Goal: Task Accomplishment & Management: Use online tool/utility

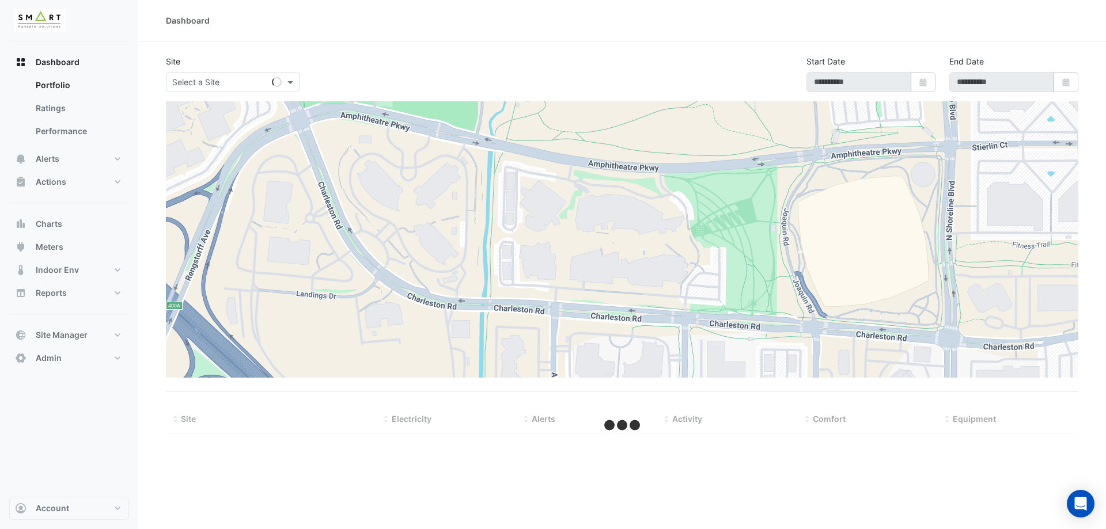
type input "**********"
select select "***"
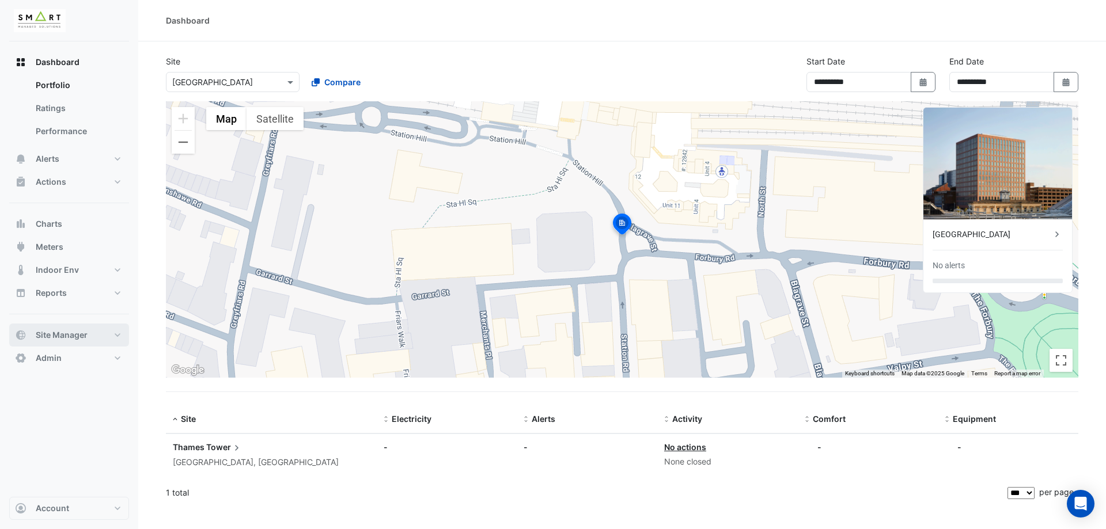
click at [106, 341] on button "Site Manager" at bounding box center [69, 335] width 120 height 23
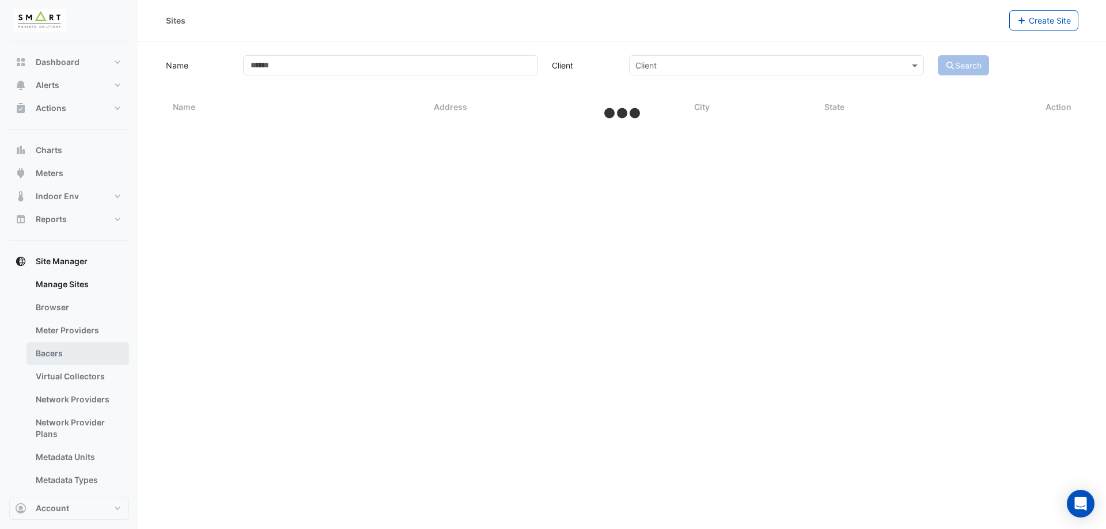
click at [54, 349] on link "Bacers" at bounding box center [78, 353] width 103 height 23
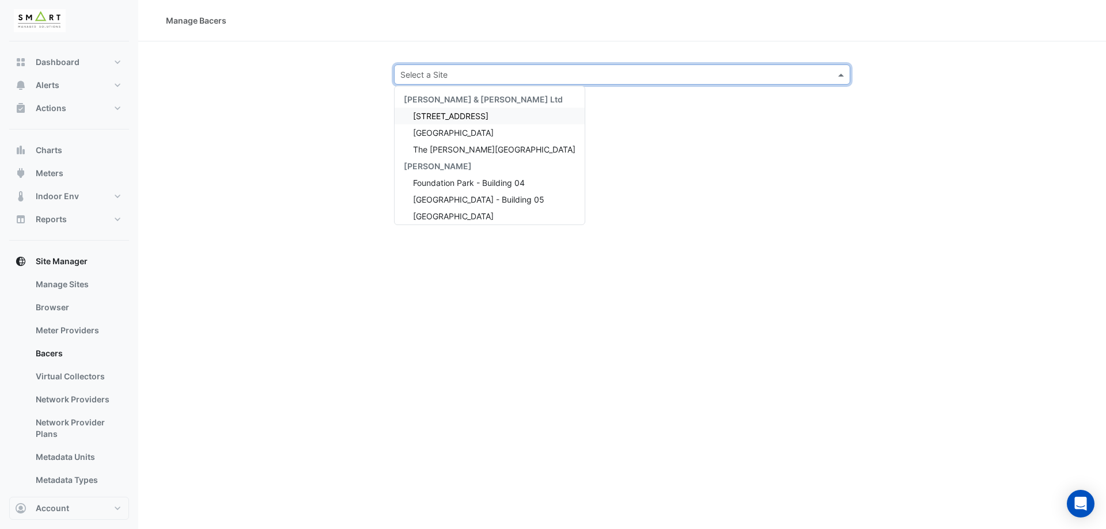
click at [496, 73] on input "text" at bounding box center [610, 75] width 421 height 12
click at [482, 212] on span "[GEOGRAPHIC_DATA]" at bounding box center [453, 216] width 81 height 10
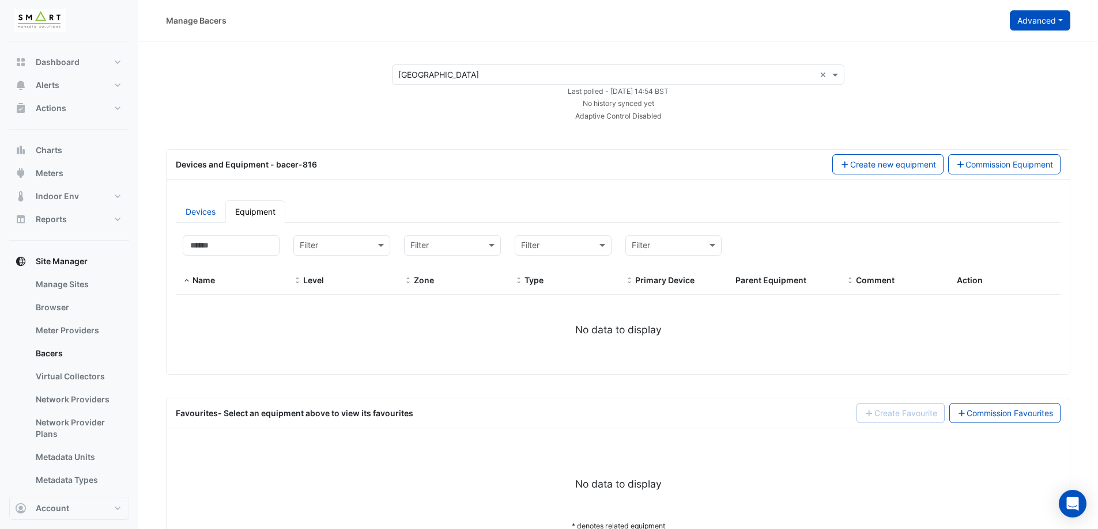
click at [1055, 29] on button "Advanced" at bounding box center [1039, 20] width 60 height 20
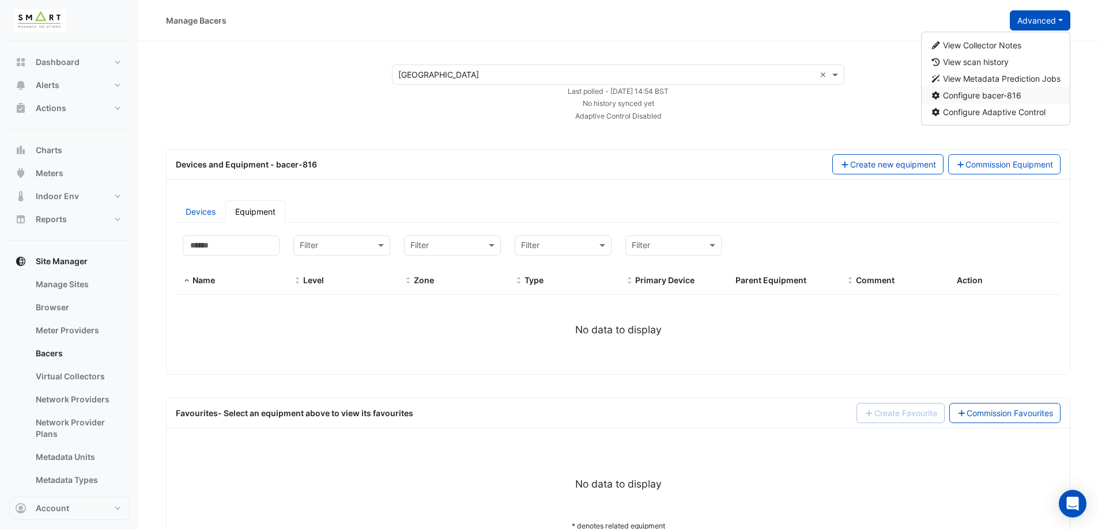
click at [1026, 94] on button "Configure bacer-816" at bounding box center [995, 95] width 149 height 17
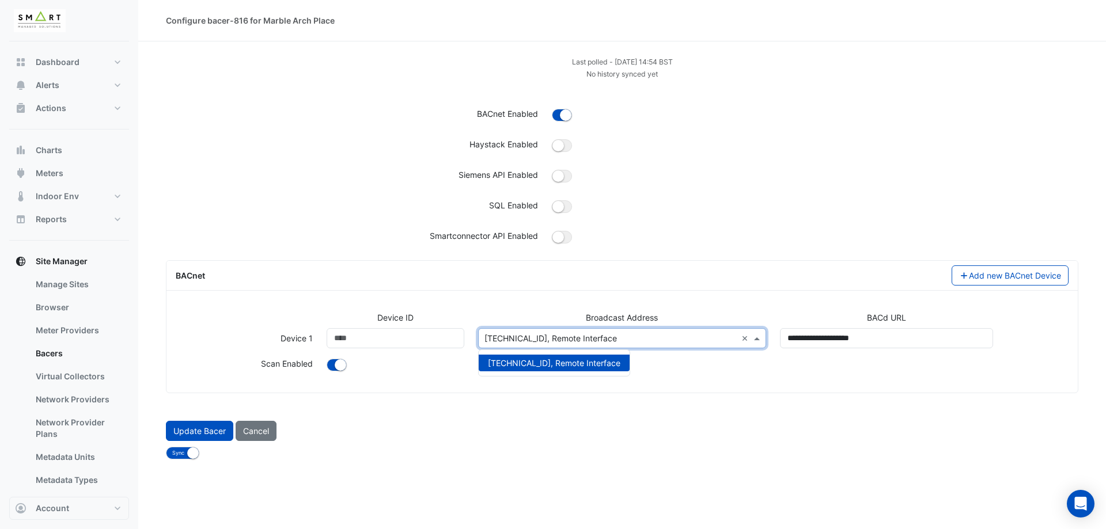
click at [595, 342] on input "text" at bounding box center [611, 339] width 253 height 12
click at [676, 372] on div at bounding box center [698, 366] width 756 height 17
click at [687, 340] on input "text" at bounding box center [611, 339] width 253 height 12
click at [675, 396] on form "Last polled - Fri 29-Aug-2025 14:55 BST No history synced yet BACnet Enabled Ha…" at bounding box center [622, 257] width 913 height 404
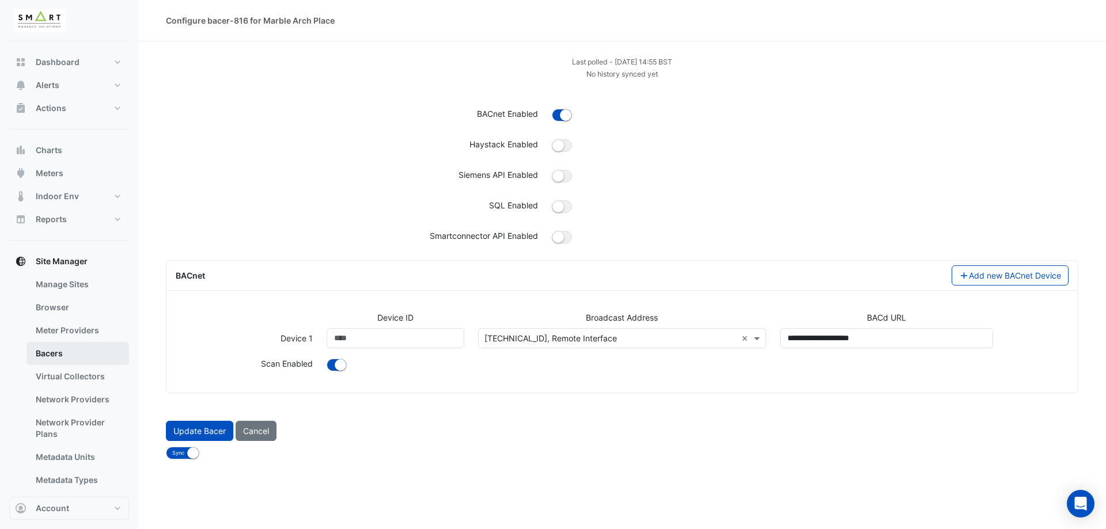
click at [59, 351] on link "Bacers" at bounding box center [78, 353] width 103 height 23
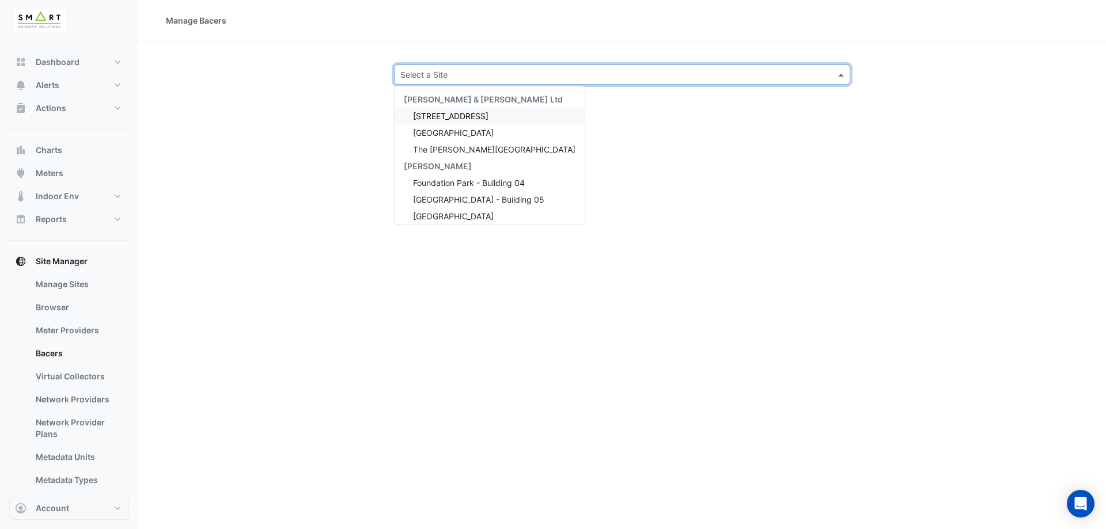
click at [531, 81] on div "Select a Site" at bounding box center [622, 75] width 456 height 20
click at [482, 214] on span "[GEOGRAPHIC_DATA]" at bounding box center [453, 216] width 81 height 10
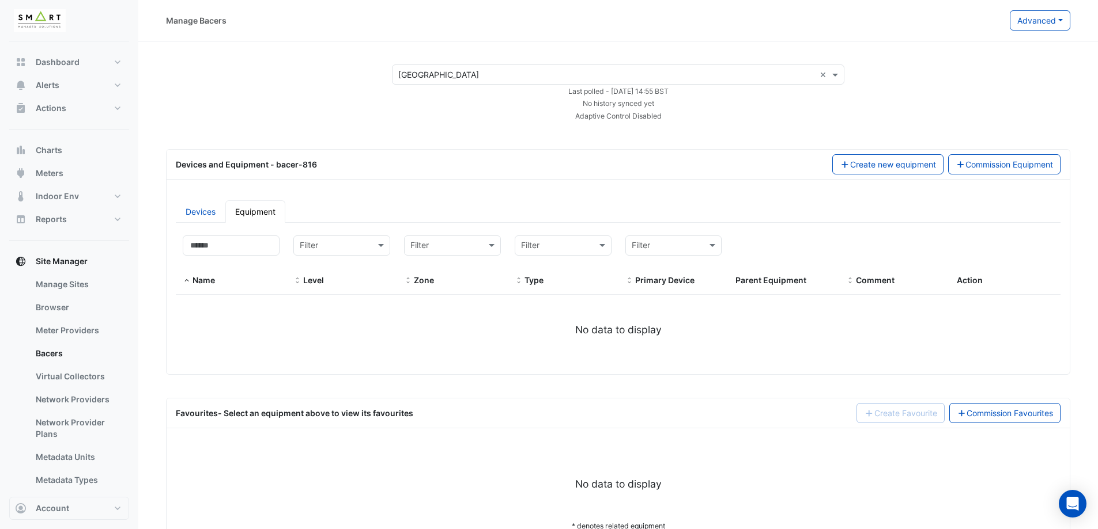
click at [551, 80] on input "text" at bounding box center [606, 75] width 417 height 12
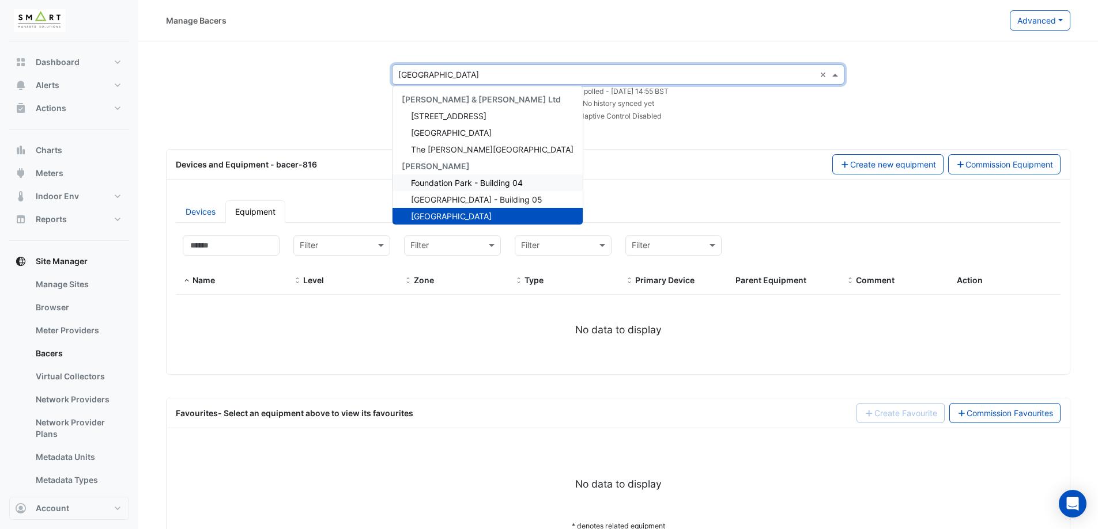
click at [489, 180] on span "Foundation Park - Building 04" at bounding box center [467, 183] width 112 height 10
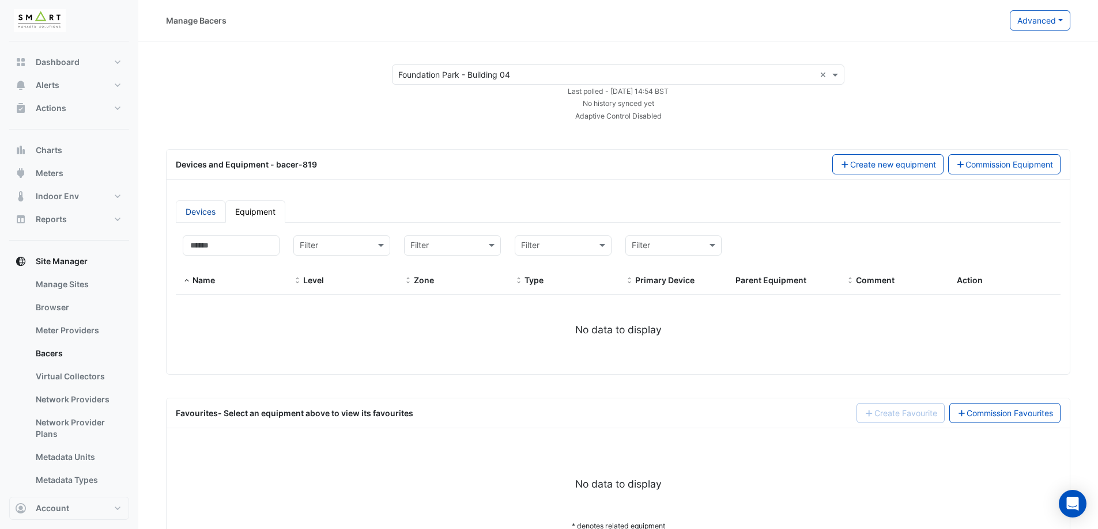
click at [205, 208] on link "Devices" at bounding box center [201, 211] width 50 height 22
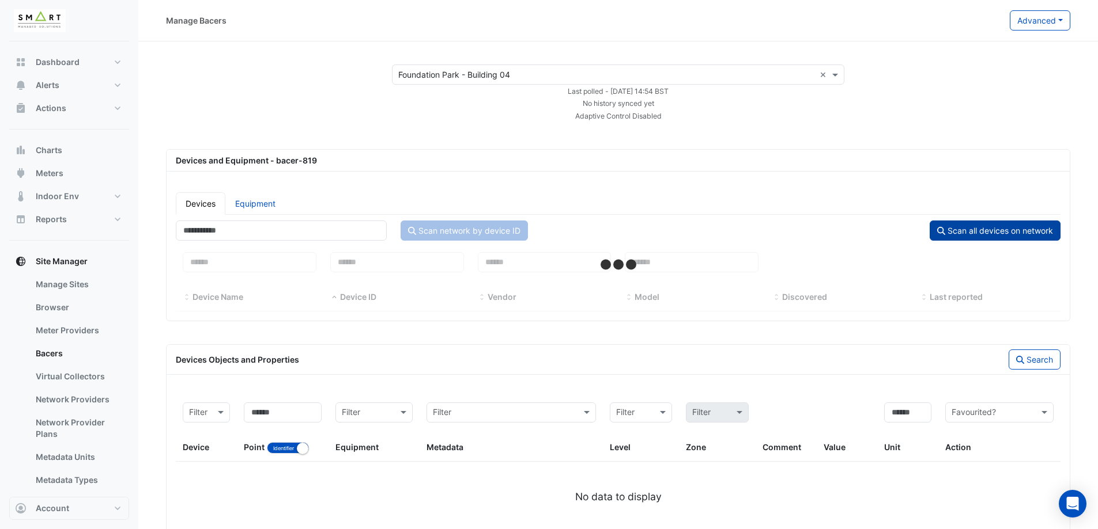
select select "***"
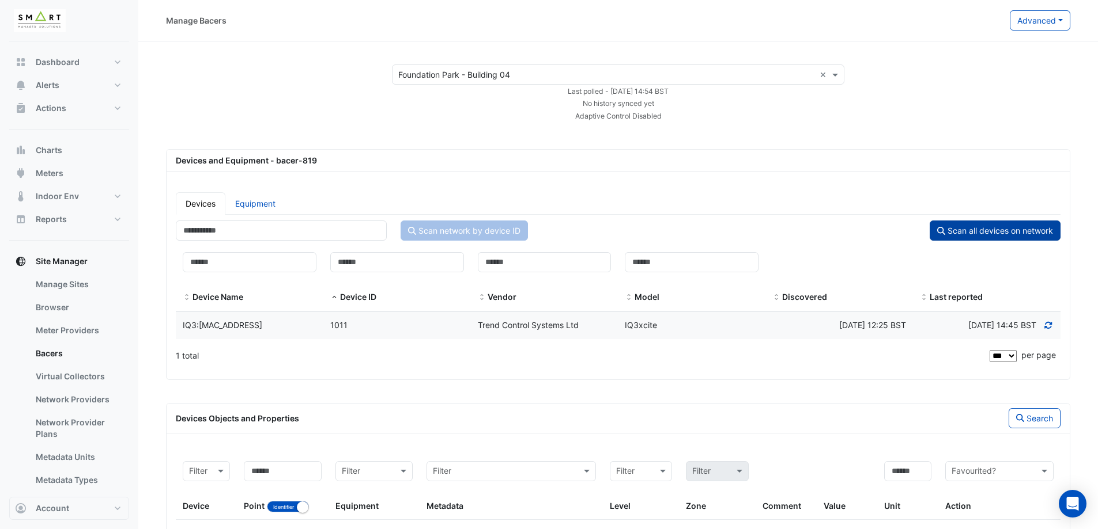
click at [1020, 229] on button "Scan all devices on network" at bounding box center [994, 231] width 131 height 20
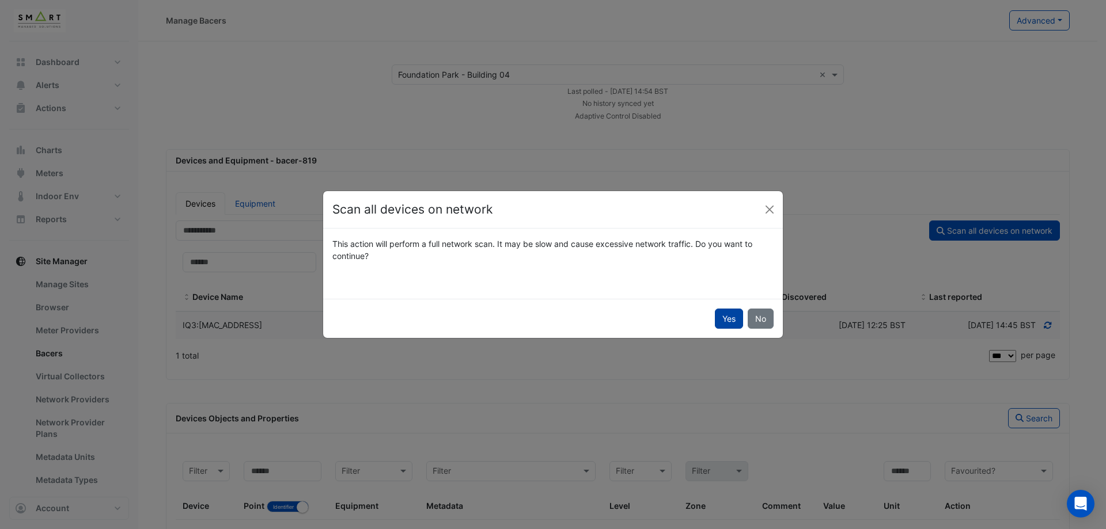
click at [728, 317] on button "Yes" at bounding box center [729, 319] width 28 height 20
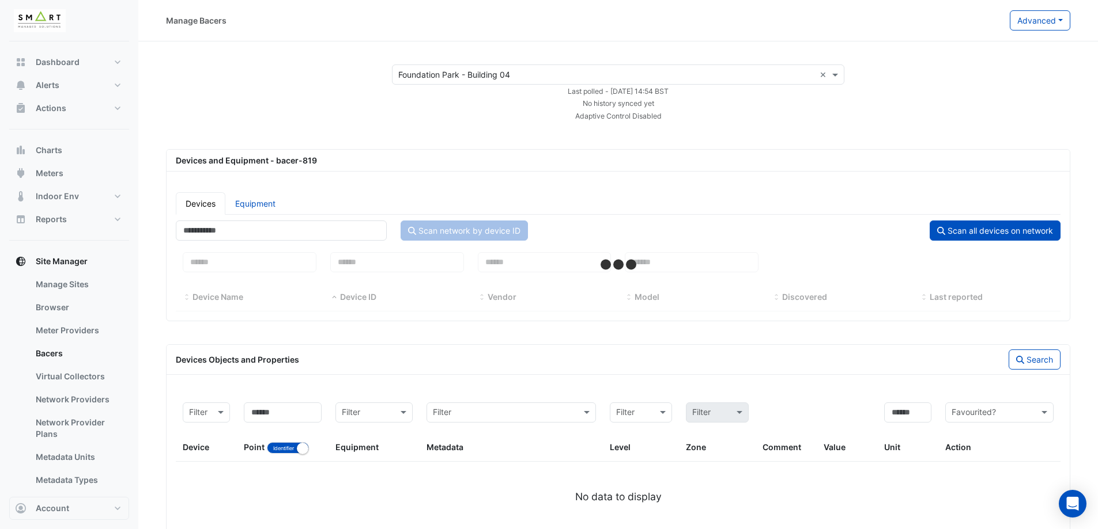
select select "***"
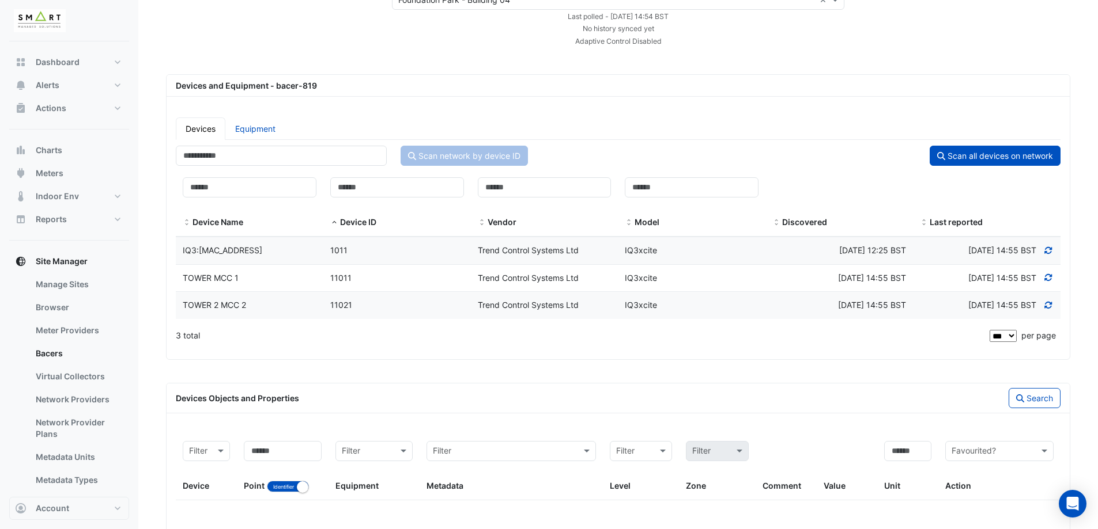
scroll to position [149, 0]
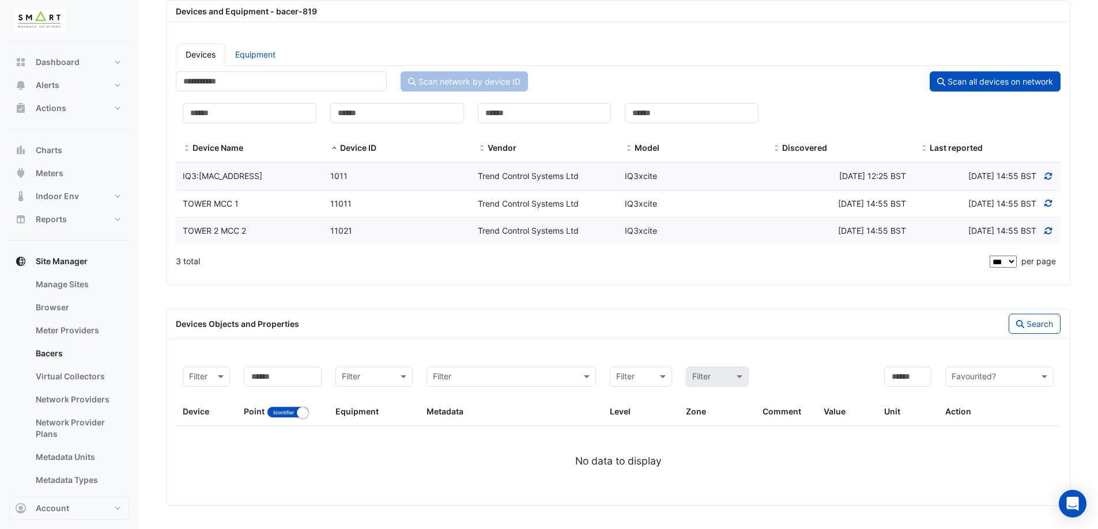
click at [262, 176] on span "IQ3:00:10:70:00:7C:4D" at bounding box center [223, 176] width 80 height 10
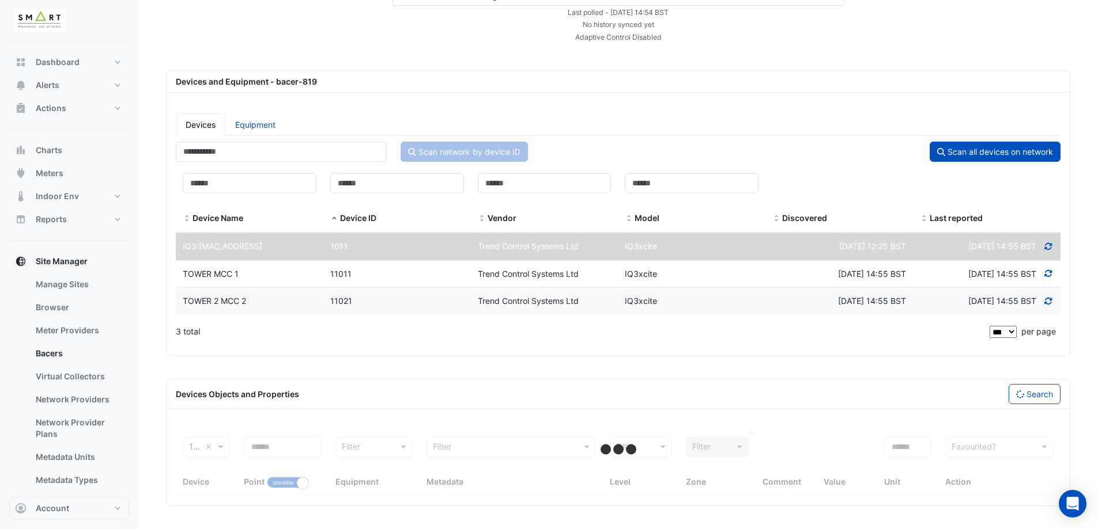
select select "***"
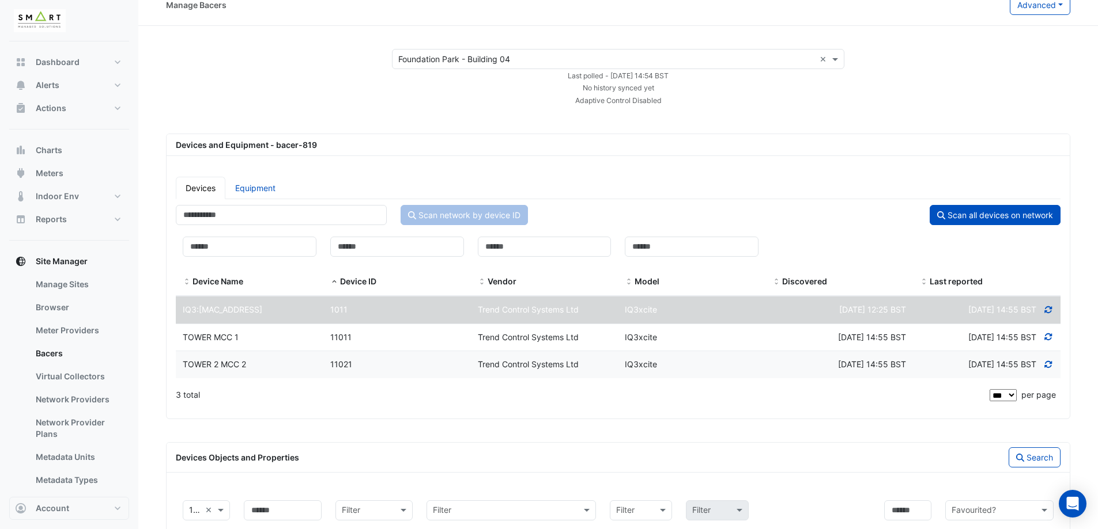
scroll to position [0, 0]
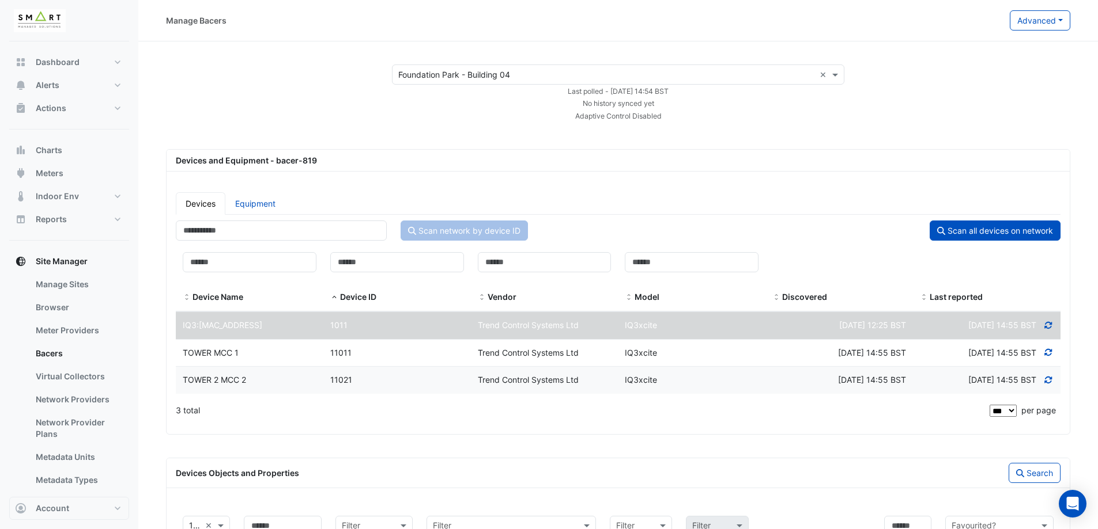
click at [262, 347] on div "TOWER MCC 1" at bounding box center [249, 353] width 147 height 13
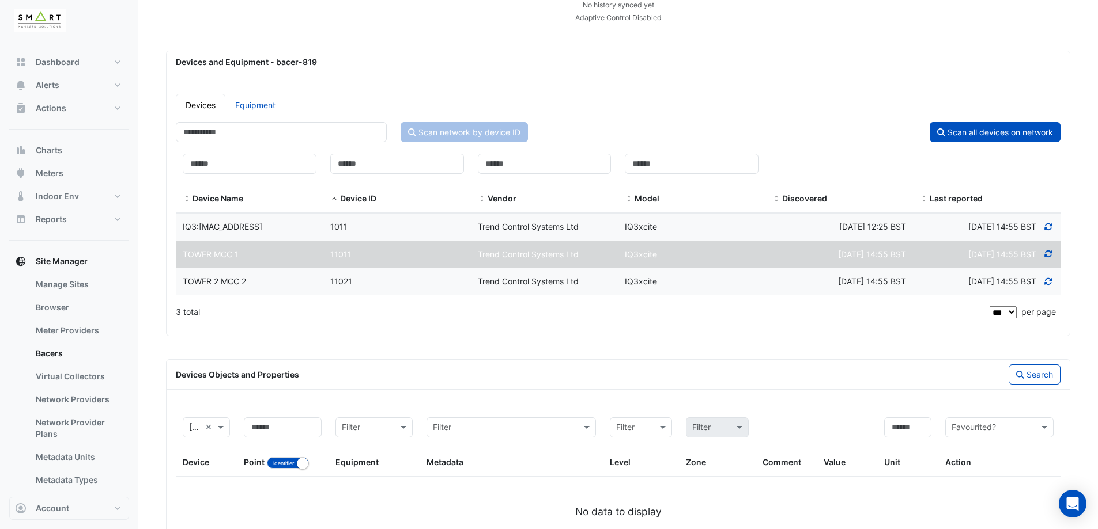
scroll to position [149, 0]
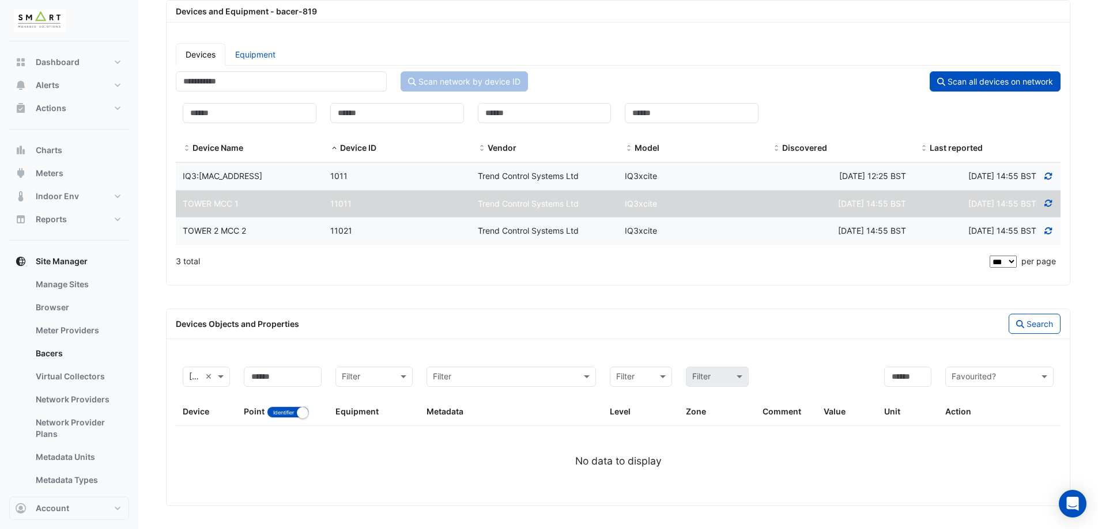
click at [1027, 324] on button "Search" at bounding box center [1034, 324] width 52 height 20
click at [462, 233] on div "11021" at bounding box center [396, 231] width 147 height 13
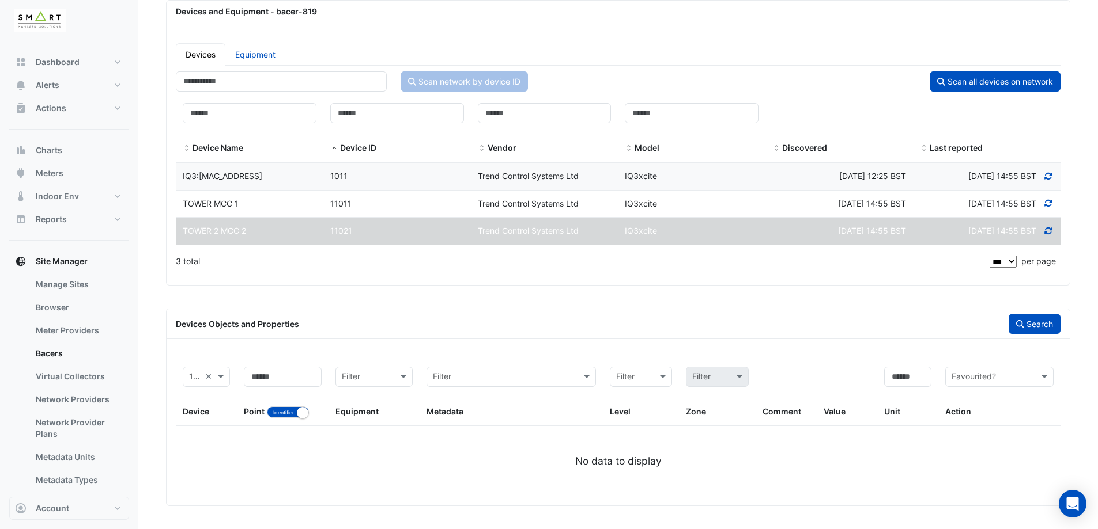
click at [1031, 322] on button "Search" at bounding box center [1034, 324] width 52 height 20
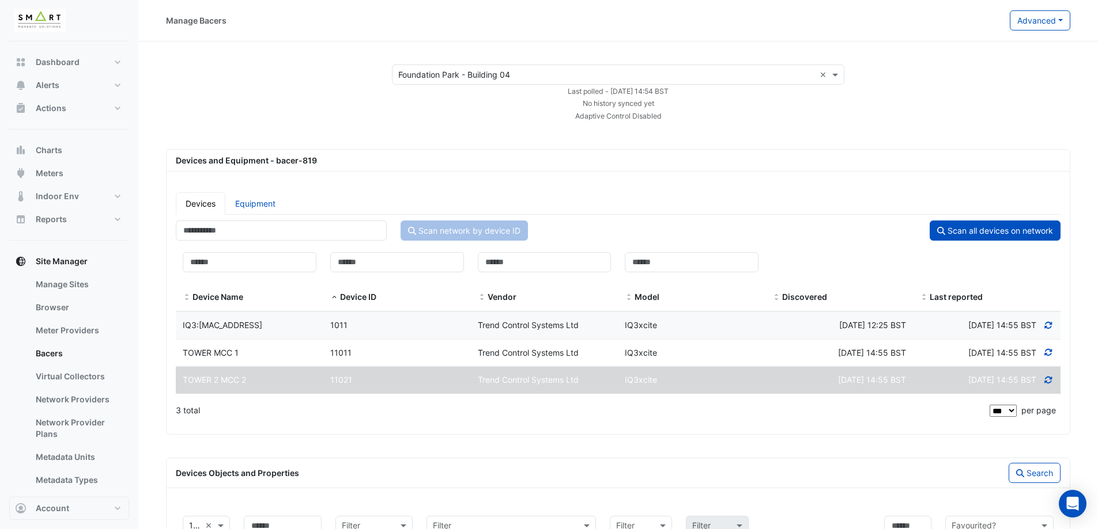
click at [532, 67] on div "Select a Site × Foundation Park - Building 04 ×" at bounding box center [618, 75] width 452 height 20
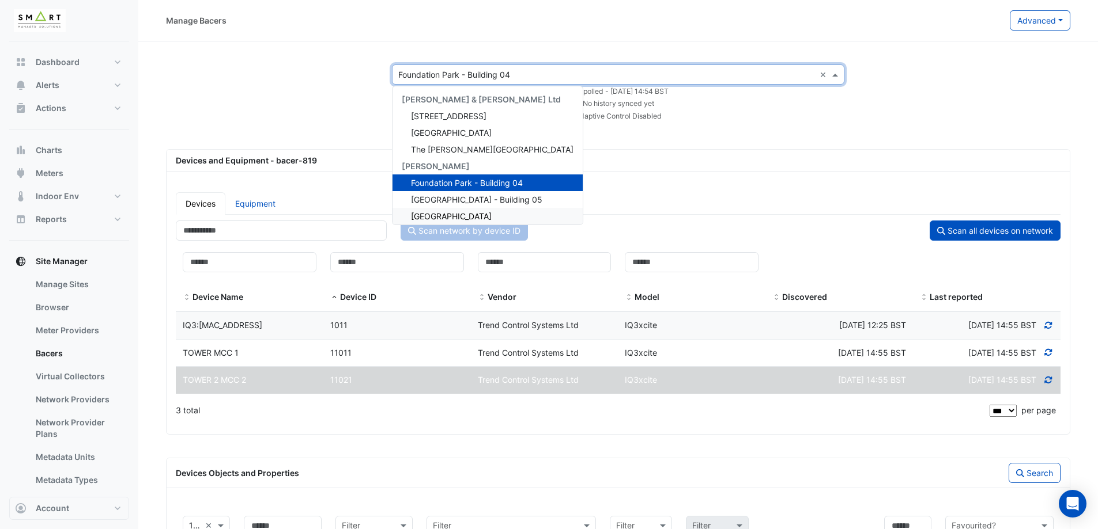
click at [462, 216] on span "[GEOGRAPHIC_DATA]" at bounding box center [451, 216] width 81 height 10
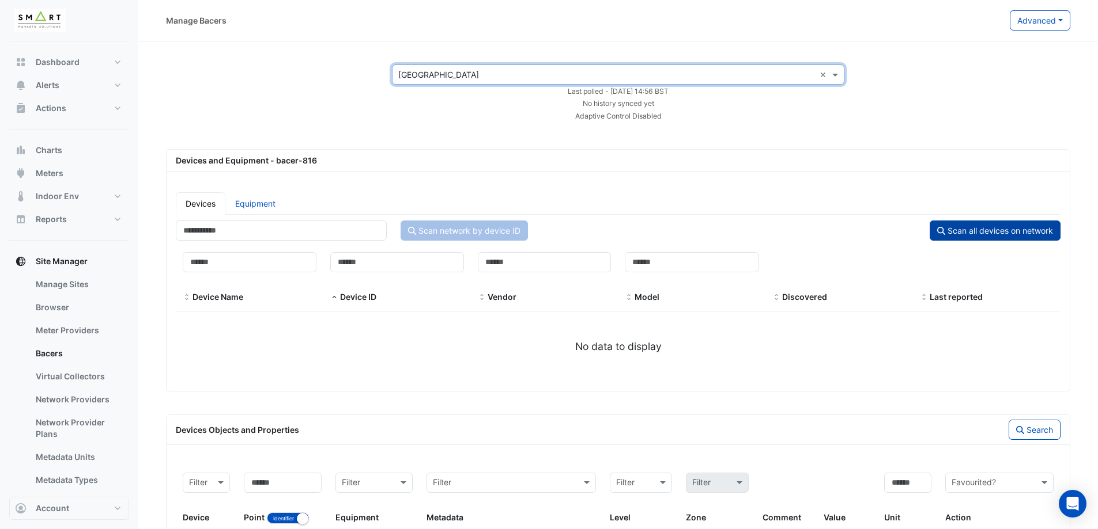
click at [997, 236] on button "Scan all devices on network" at bounding box center [994, 231] width 131 height 20
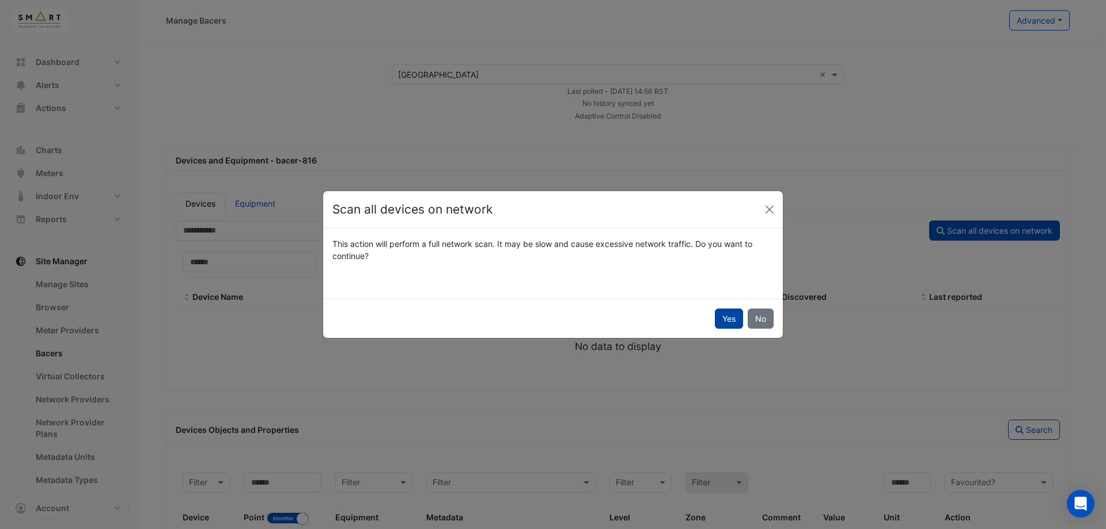
click at [725, 322] on button "Yes" at bounding box center [729, 319] width 28 height 20
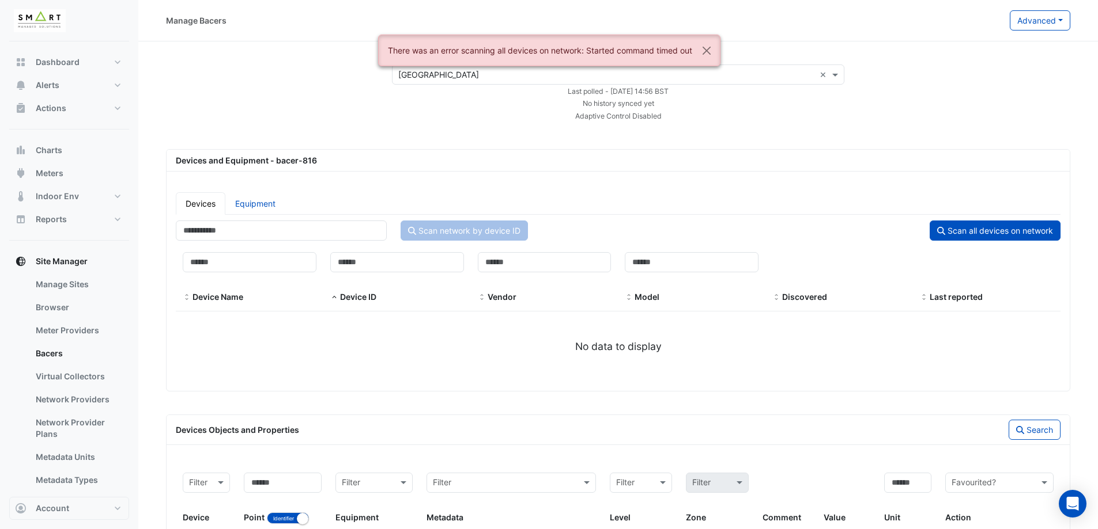
click at [531, 52] on ngb-alert "There was an error scanning all devices on network: Started command timed out" at bounding box center [549, 51] width 342 height 32
click at [483, 124] on app-bacers "Select a Site × Marble Arch Place × Last polled - Fri 29-Aug-2025 14:56 BST No …" at bounding box center [618, 339] width 904 height 548
click at [293, 156] on div "Devices and Equipment - bacer-816" at bounding box center [618, 160] width 898 height 12
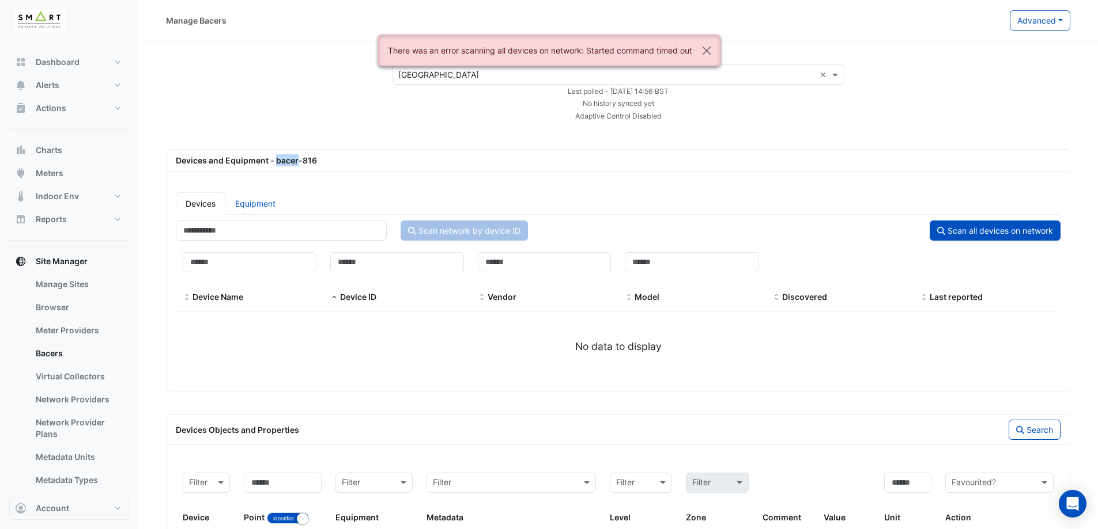
click at [293, 156] on div "Devices and Equipment - bacer-816" at bounding box center [618, 160] width 898 height 12
click at [345, 150] on div "Devices and Equipment - bacer-816" at bounding box center [618, 161] width 903 height 22
click at [317, 164] on div "Devices and Equipment - bacer-816" at bounding box center [618, 160] width 898 height 12
click at [304, 164] on div "Devices and Equipment - bacer-816" at bounding box center [618, 160] width 898 height 12
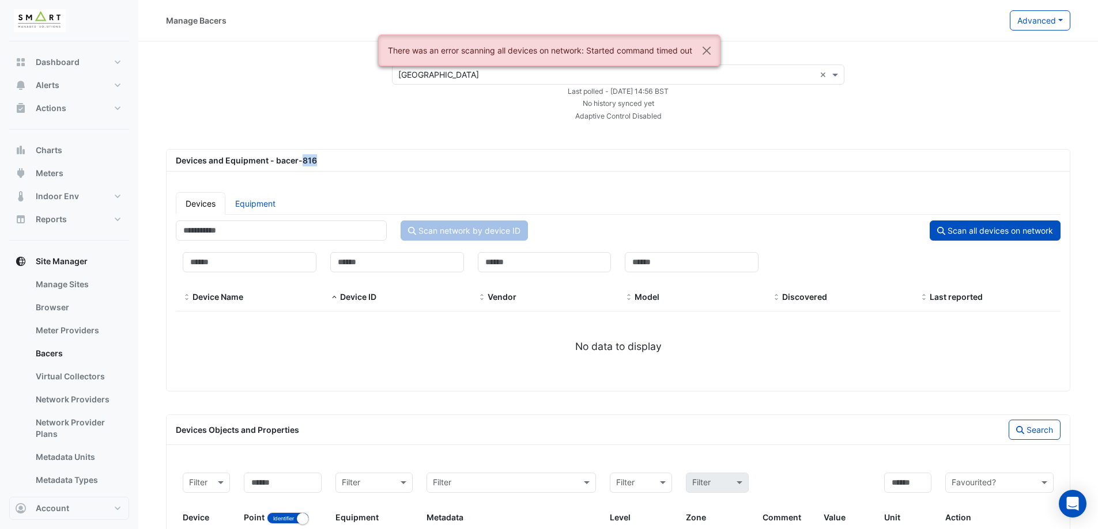
click at [304, 164] on div "Devices and Equipment - bacer-816" at bounding box center [618, 160] width 898 height 12
click at [317, 147] on app-bacers "Select a Site × Marble Arch Place × Last polled - Fri 29-Aug-2025 14:56 BST No …" at bounding box center [618, 339] width 904 height 548
drag, startPoint x: 317, startPoint y: 165, endPoint x: 162, endPoint y: 157, distance: 155.2
click at [162, 157] on section "Select a Site × Marble Arch Place × Last polled - Fri 29-Aug-2025 14:56 BST No …" at bounding box center [617, 326] width 959 height 571
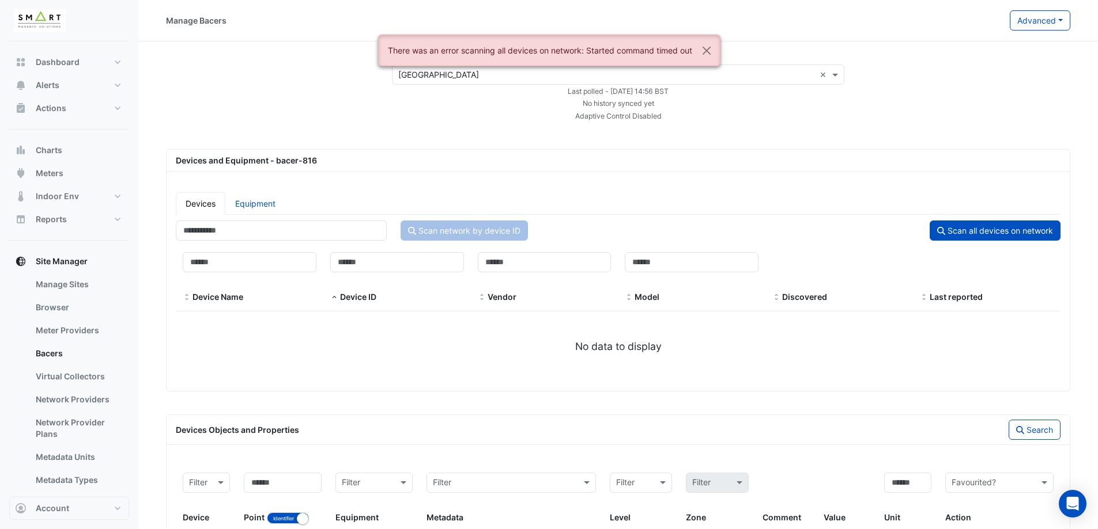
click at [229, 139] on app-bacers "Select a Site × Marble Arch Place × Last polled - Fri 29-Aug-2025 14:56 BST No …" at bounding box center [618, 339] width 904 height 548
click at [519, 51] on ngb-alert "There was an error scanning all devices on network: Started command timed out" at bounding box center [549, 51] width 342 height 32
click at [519, 50] on ngb-alert "There was an error scanning all devices on network: Started command timed out" at bounding box center [549, 51] width 342 height 32
click at [658, 131] on app-bacers "Select a Site × Marble Arch Place × Last polled - Fri 29-Aug-2025 14:56 BST No …" at bounding box center [618, 339] width 904 height 548
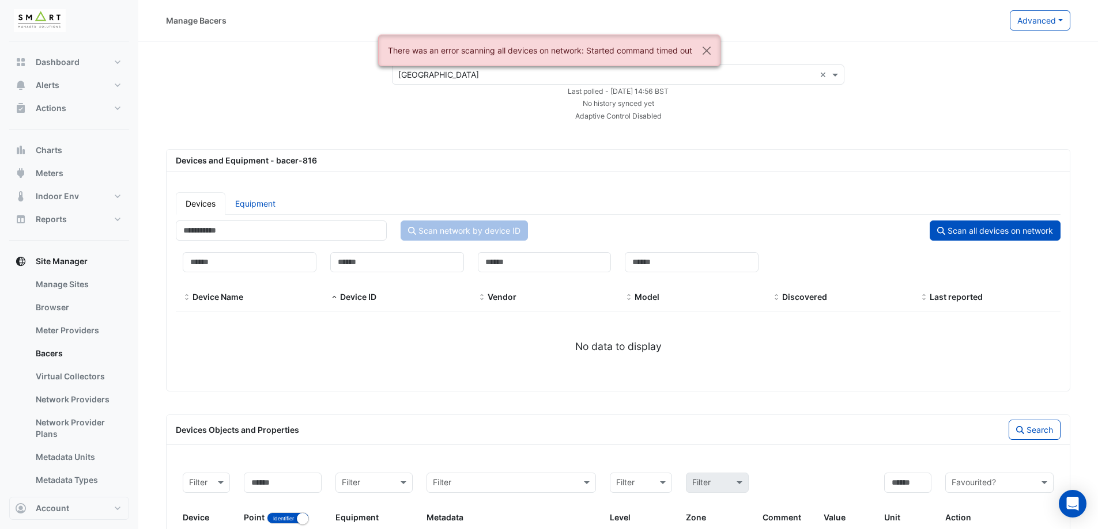
click at [1000, 243] on div "Scan network by device ID Scan all devices on network" at bounding box center [618, 233] width 898 height 25
click at [1005, 236] on button "Scan all devices on network" at bounding box center [994, 231] width 131 height 20
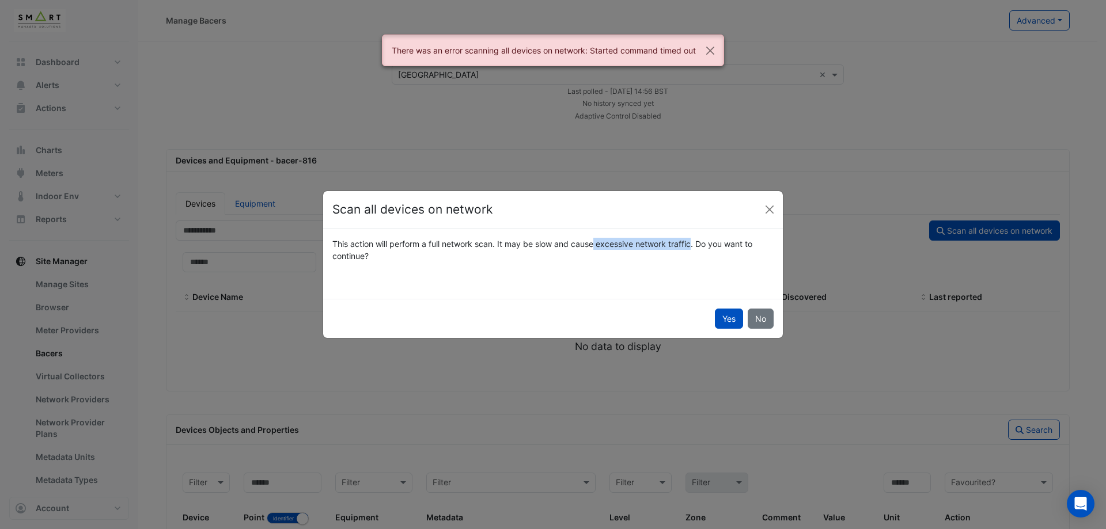
drag, startPoint x: 552, startPoint y: 244, endPoint x: 660, endPoint y: 243, distance: 108.3
click at [660, 243] on div "This action will perform a full network scan. It may be slow and cause excessiv…" at bounding box center [553, 250] width 455 height 24
click at [672, 261] on div "This action will perform a full network scan. It may be slow and cause excessiv…" at bounding box center [553, 250] width 455 height 24
click at [730, 323] on button "Yes" at bounding box center [729, 319] width 28 height 20
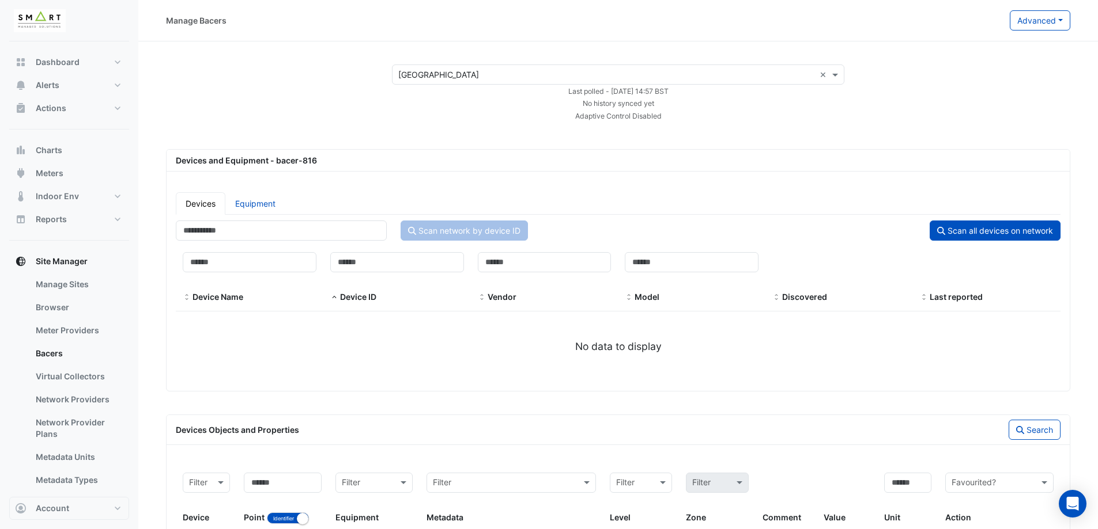
click at [660, 103] on div "No history synced yet" at bounding box center [618, 103] width 466 height 12
click at [313, 163] on div "Devices and Equipment - bacer-816" at bounding box center [618, 160] width 898 height 12
click at [310, 195] on ul "Devices Equipment" at bounding box center [618, 203] width 884 height 22
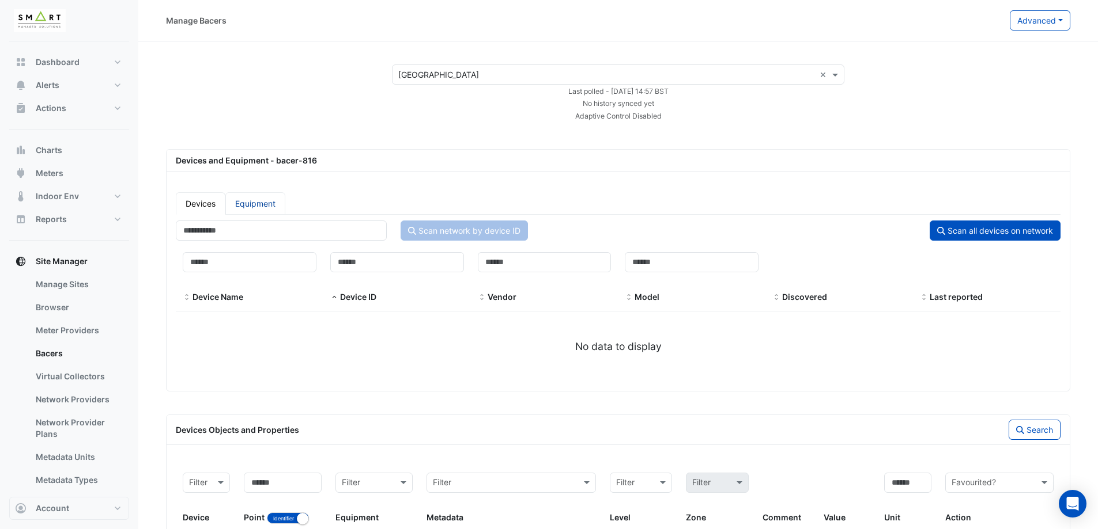
click at [263, 203] on link "Equipment" at bounding box center [255, 203] width 60 height 22
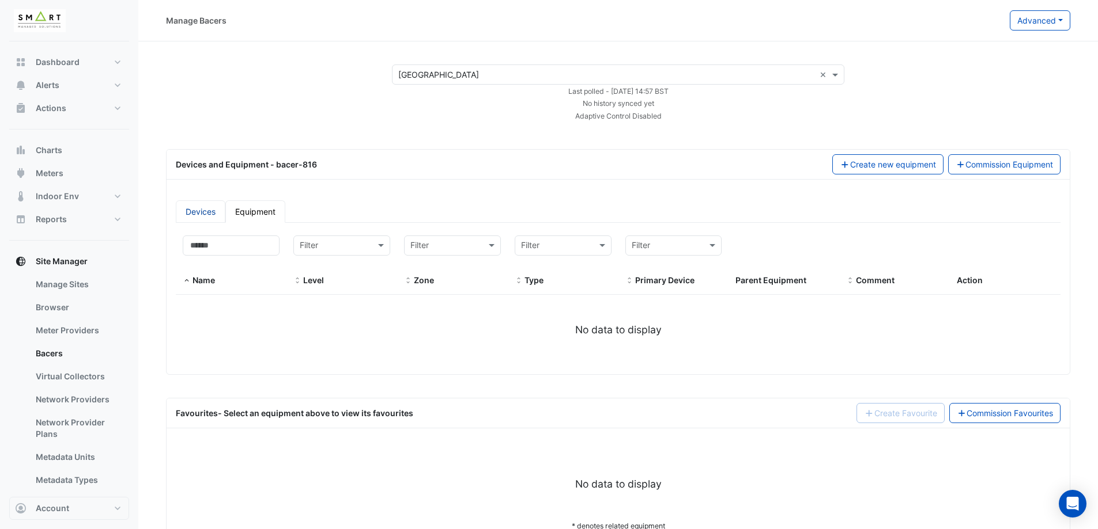
click at [194, 211] on link "Devices" at bounding box center [201, 211] width 50 height 22
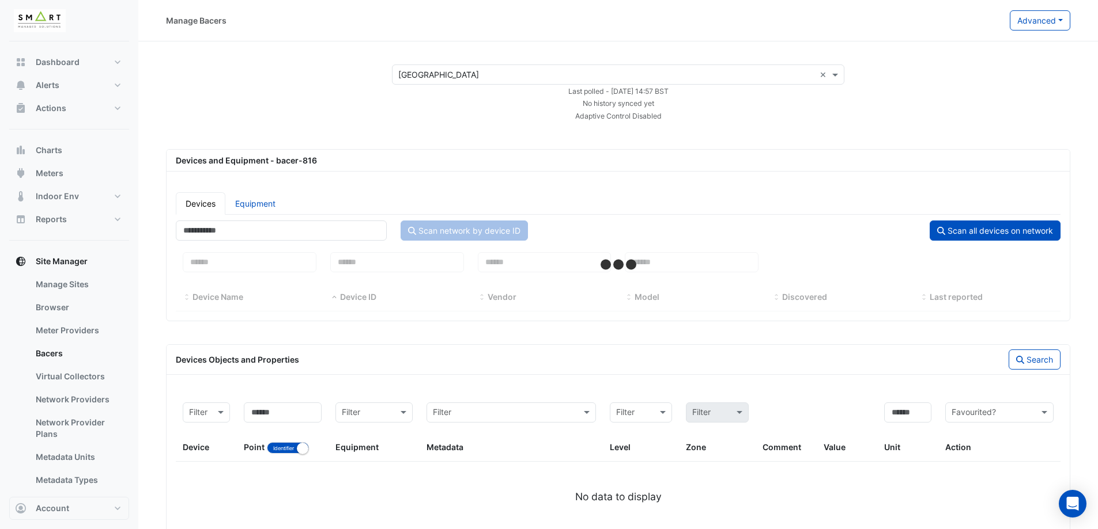
click at [372, 108] on div "Select a Site × Marble Arch Place × Last polled - [DATE] 14:57 BST No history s…" at bounding box center [618, 93] width 932 height 57
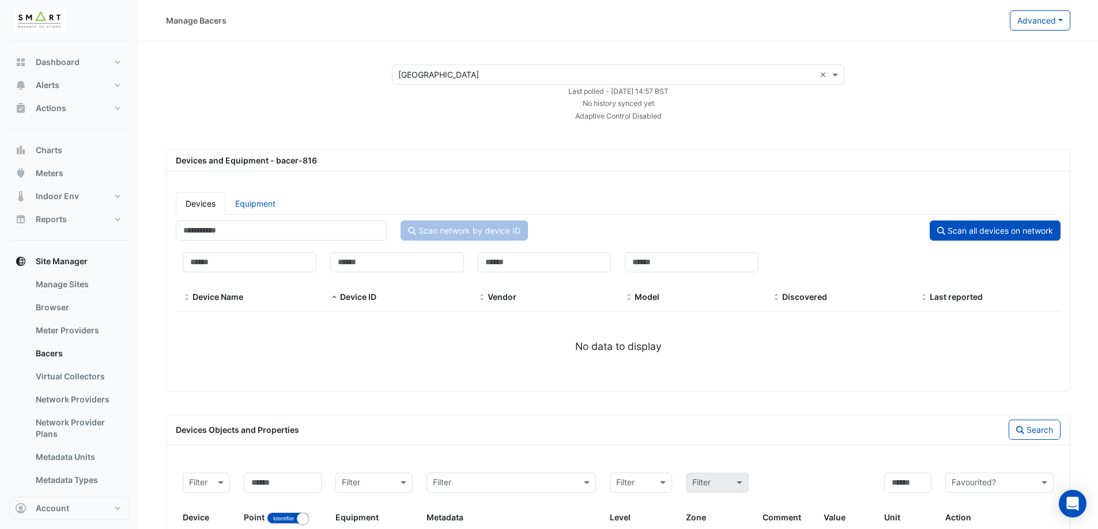
click at [623, 342] on div "No data to display" at bounding box center [618, 346] width 884 height 15
click at [224, 238] on input "number" at bounding box center [281, 231] width 211 height 20
click at [230, 116] on div "Select a Site × Marble Arch Place × Last polled - [DATE] 14:57 BST No history s…" at bounding box center [618, 93] width 932 height 57
click at [633, 98] on div "No history synced yet" at bounding box center [618, 103] width 466 height 12
click at [649, 90] on small "Last polled - [DATE] 14:57 BST" at bounding box center [618, 91] width 100 height 9
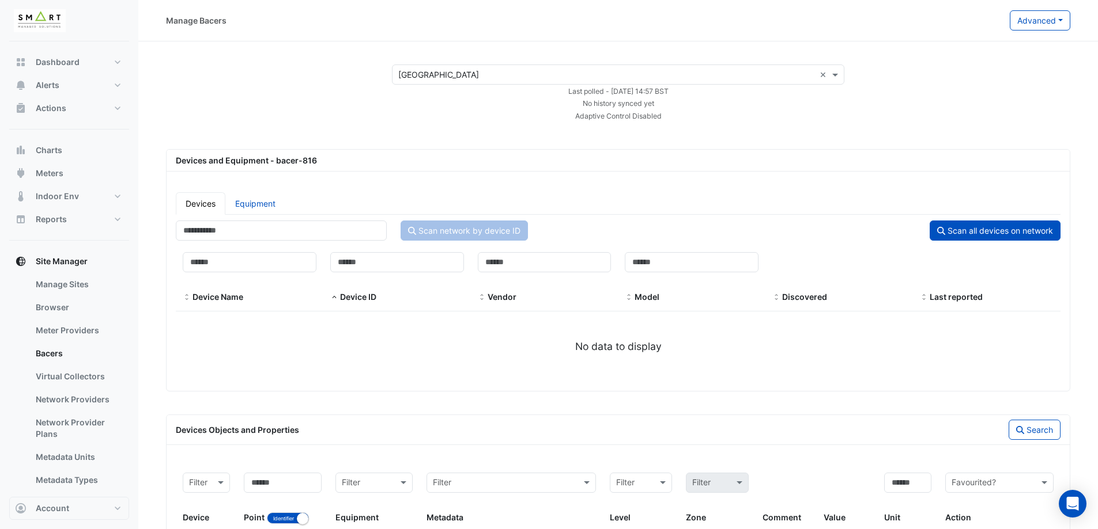
click at [650, 90] on small "Last polled - [DATE] 14:57 BST" at bounding box center [618, 91] width 100 height 9
click at [875, 113] on div "Select a Site × Marble Arch Place × Last polled - [DATE] 14:57 BST No history s…" at bounding box center [618, 93] width 932 height 57
click at [1039, 22] on button "Advanced" at bounding box center [1039, 20] width 60 height 20
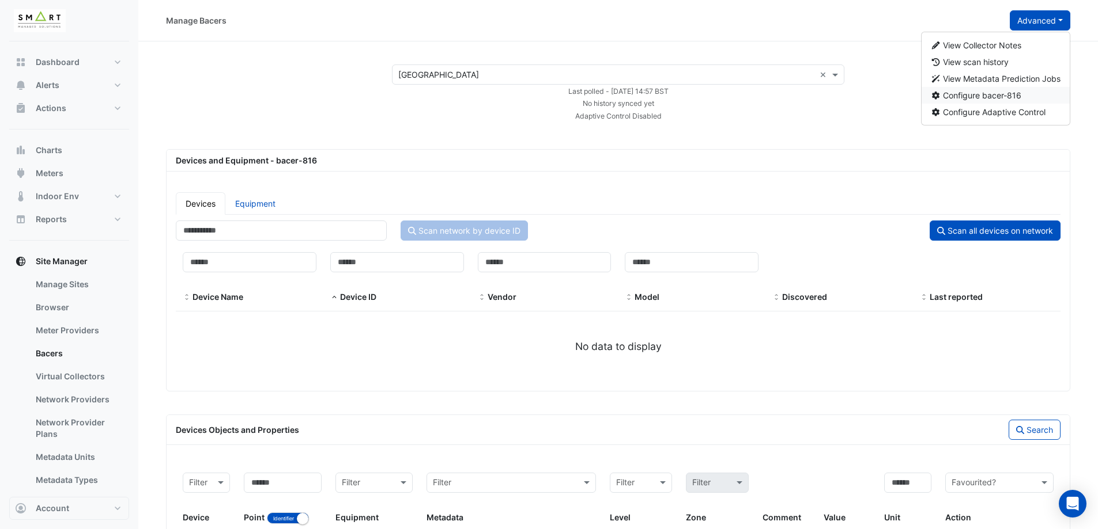
click at [1019, 94] on span "Configure bacer-816" at bounding box center [982, 95] width 78 height 10
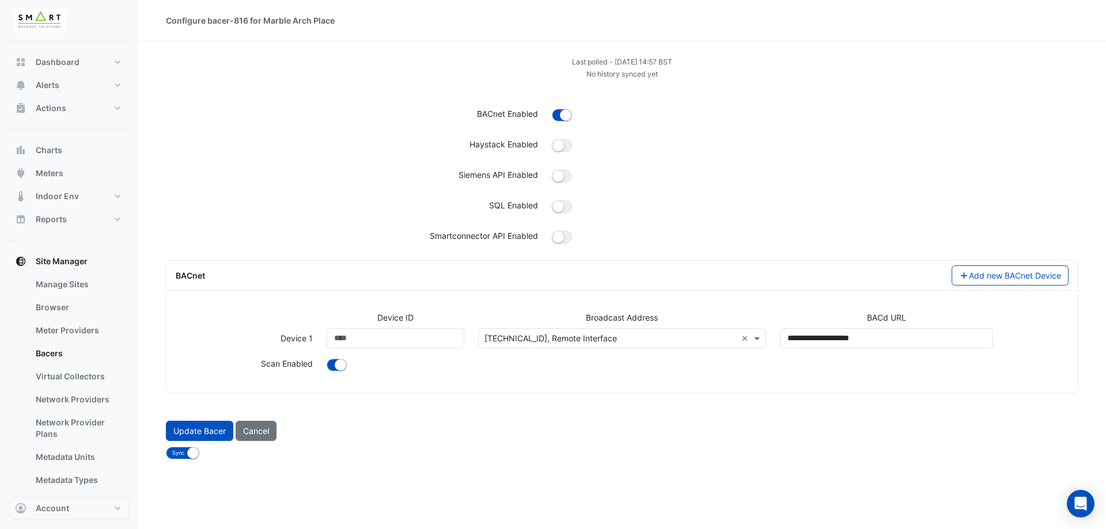
click at [504, 340] on input "text" at bounding box center [611, 339] width 253 height 12
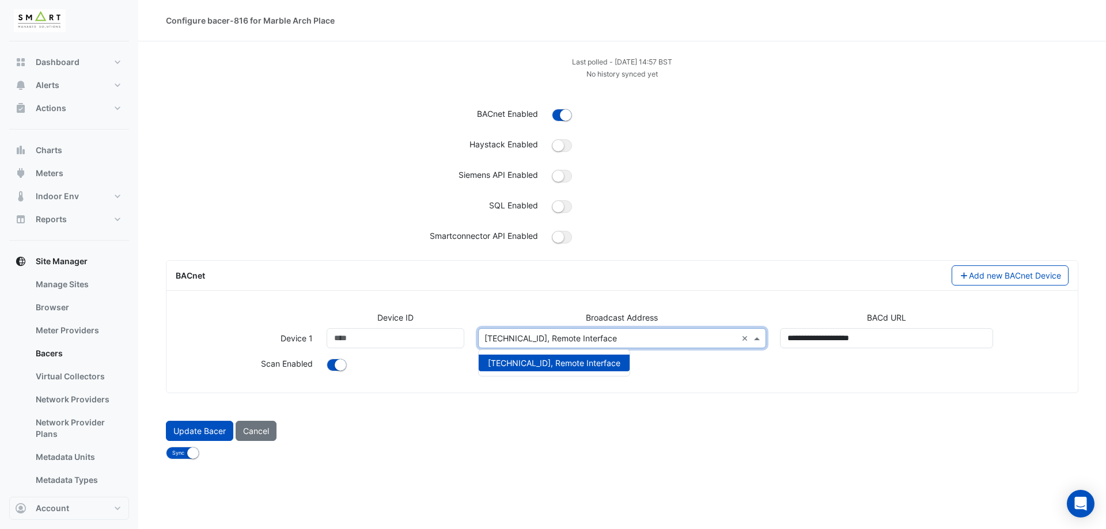
click at [373, 211] on div "SQL Enabled" at bounding box center [352, 207] width 386 height 17
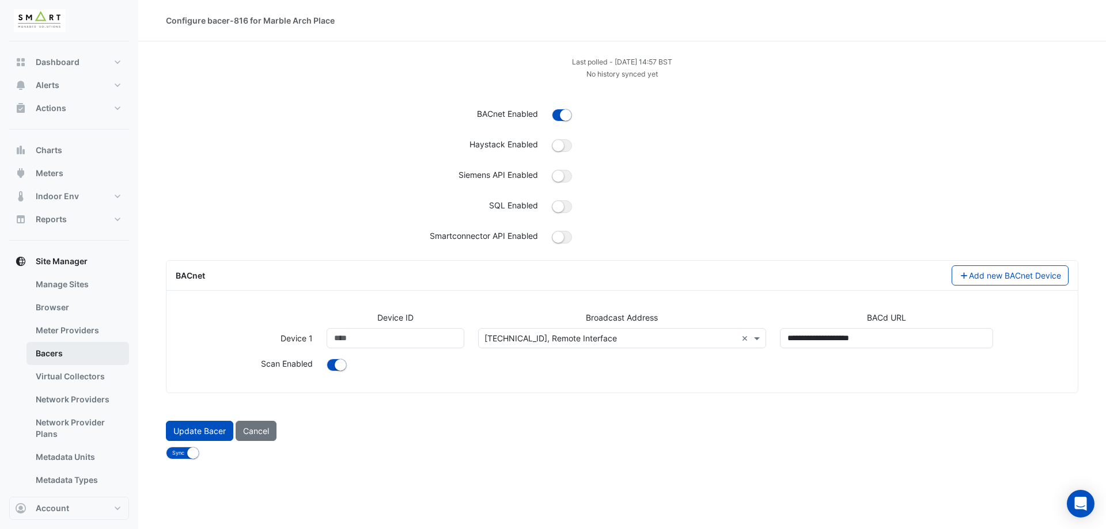
click at [76, 348] on link "Bacers" at bounding box center [78, 353] width 103 height 23
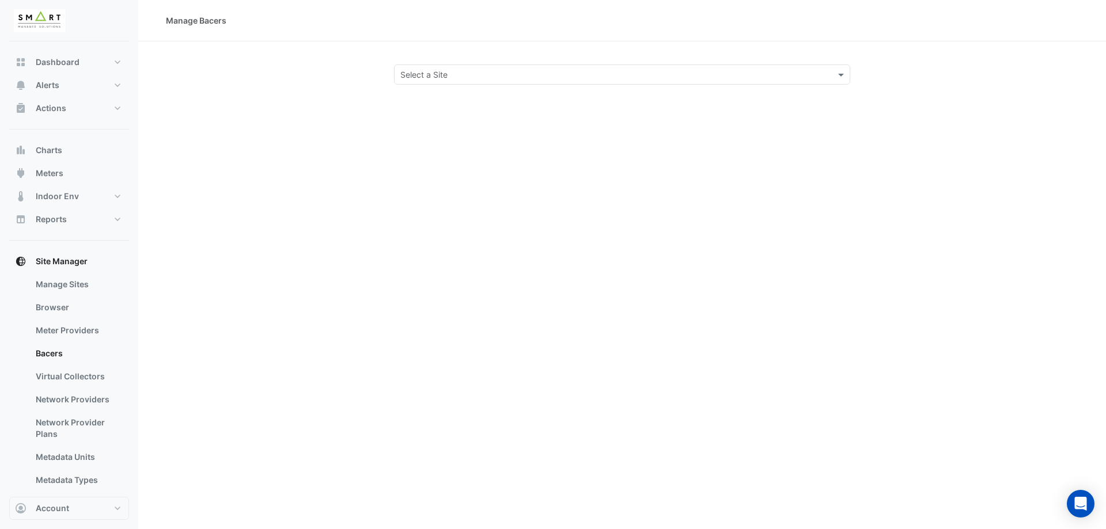
click at [481, 65] on div "Select a Site" at bounding box center [622, 75] width 456 height 20
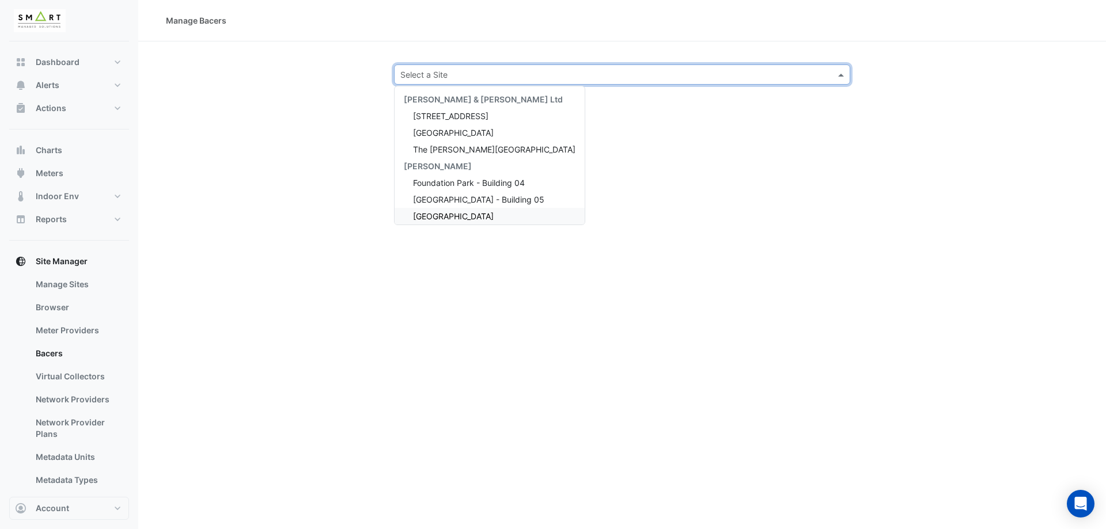
click at [461, 217] on span "[GEOGRAPHIC_DATA]" at bounding box center [453, 216] width 81 height 10
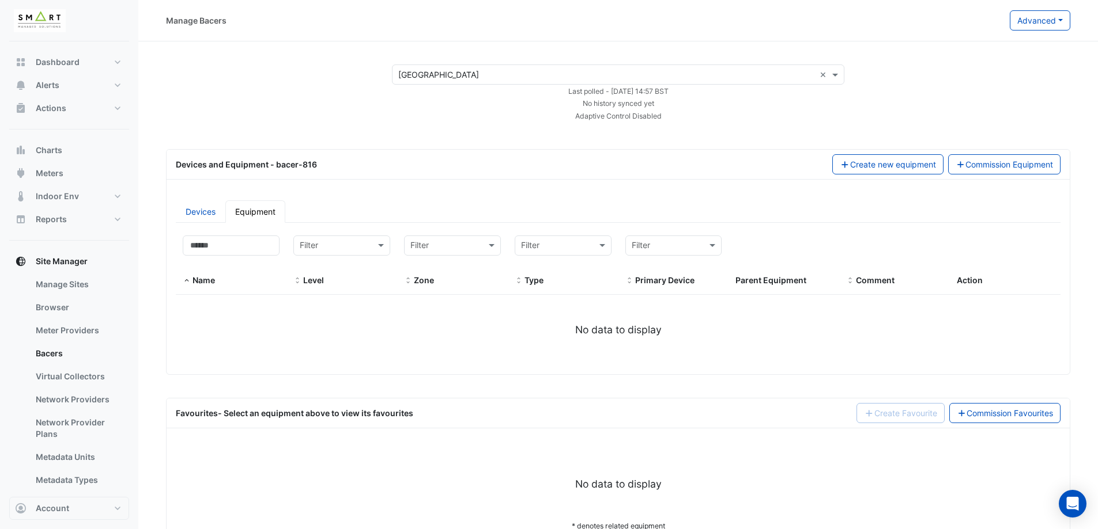
click at [647, 196] on div "Devices Equipment Filter by name: Filter by level: Filter Filter by zone: Filte…" at bounding box center [618, 282] width 903 height 183
click at [881, 208] on ul "Devices Equipment" at bounding box center [618, 211] width 884 height 22
click at [209, 213] on link "Devices" at bounding box center [201, 211] width 50 height 22
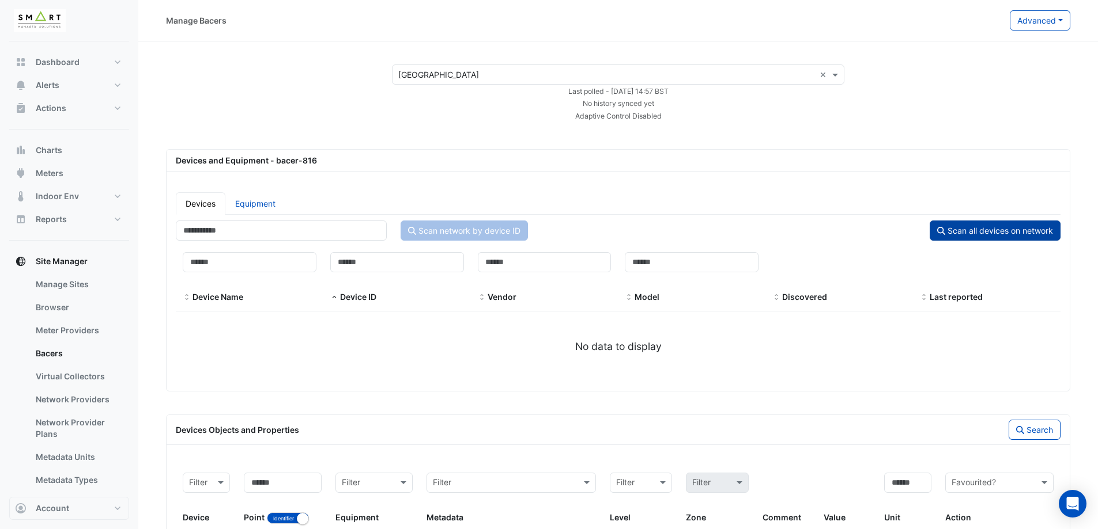
click at [932, 233] on button "Scan all devices on network" at bounding box center [994, 231] width 131 height 20
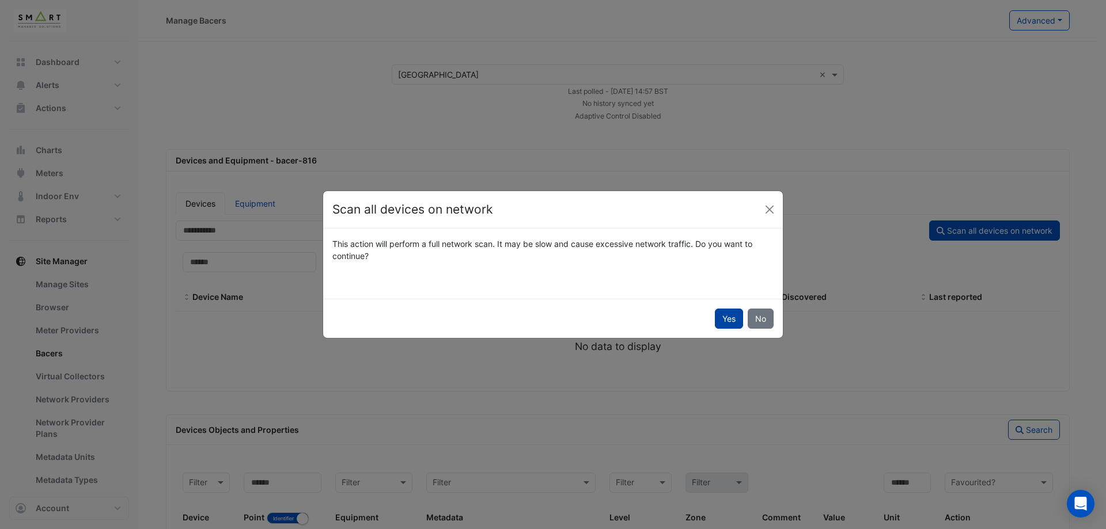
click at [728, 316] on button "Yes" at bounding box center [729, 319] width 28 height 20
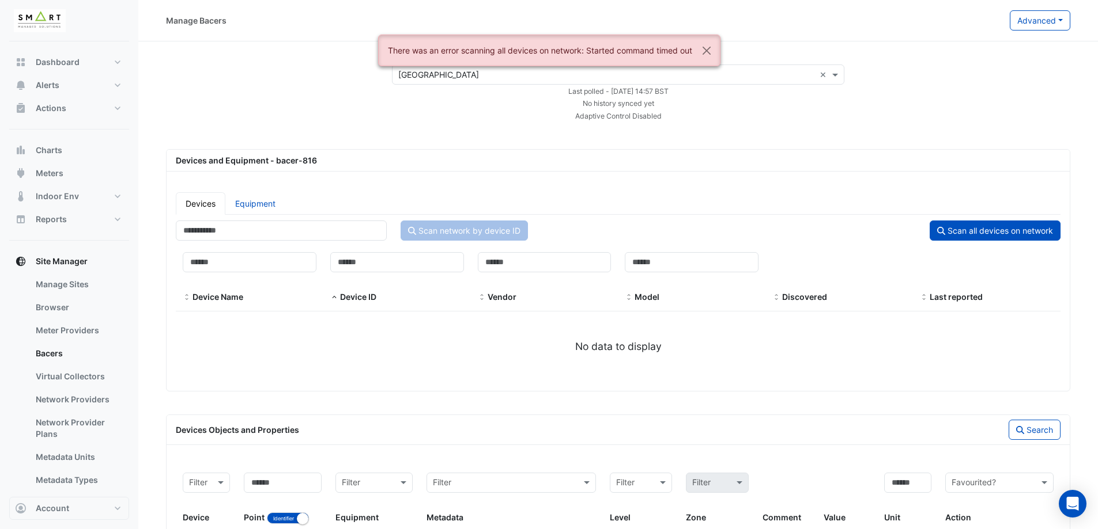
click at [514, 138] on app-bacers "Select a Site × Marble Arch Place × Last polled - [DATE] 14:57 BST No history s…" at bounding box center [618, 339] width 904 height 548
click at [708, 48] on button "Close" at bounding box center [706, 50] width 27 height 31
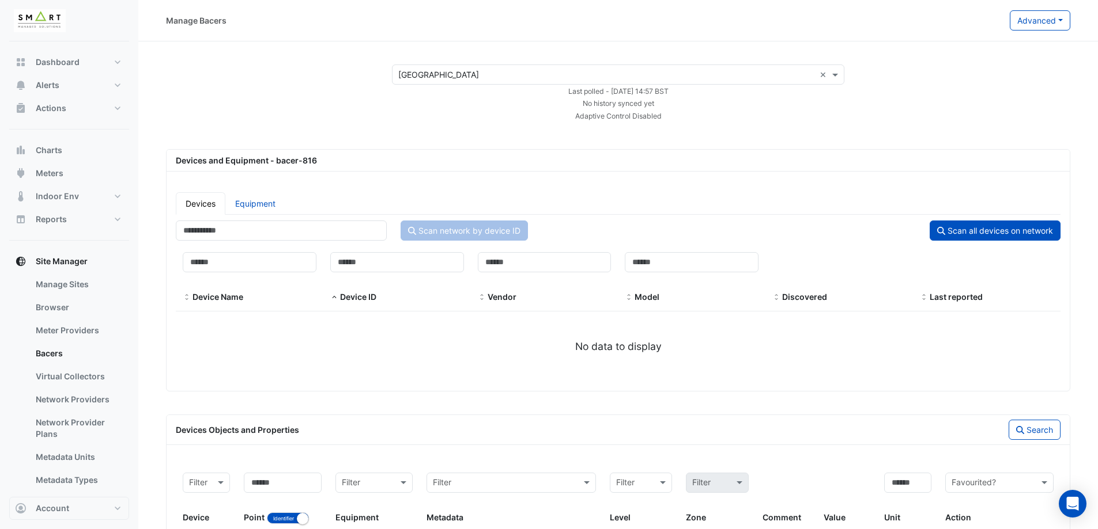
click at [781, 128] on app-bacers "Select a Site × Marble Arch Place × Last polled - [DATE] 14:57 BST No history s…" at bounding box center [618, 339] width 904 height 548
click at [666, 80] on input "text" at bounding box center [606, 75] width 417 height 12
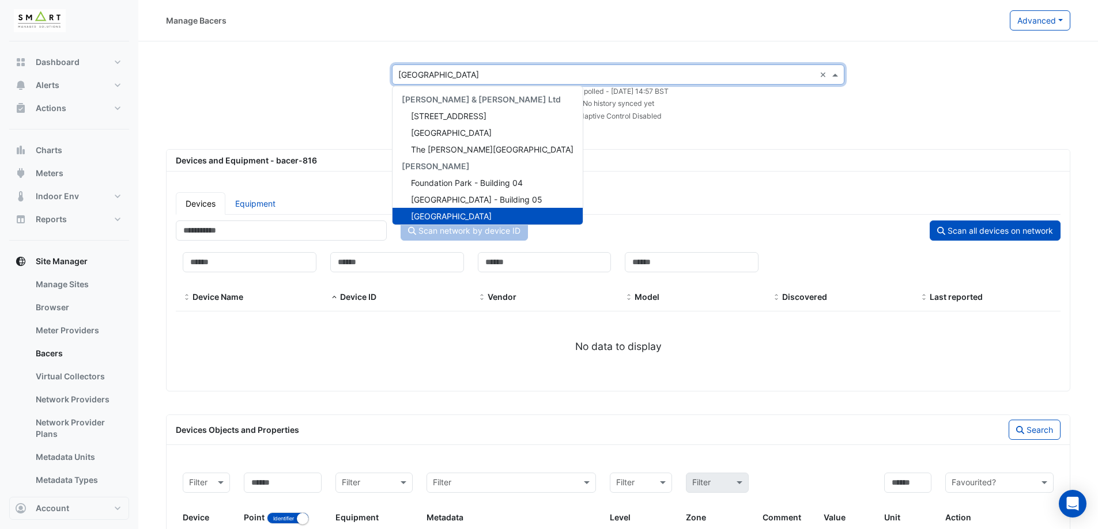
click at [680, 128] on app-bacers "Select a Site × Marble Arch Place × [PERSON_NAME] & [PERSON_NAME] Ltd [GEOGRAPH…" at bounding box center [618, 339] width 904 height 548
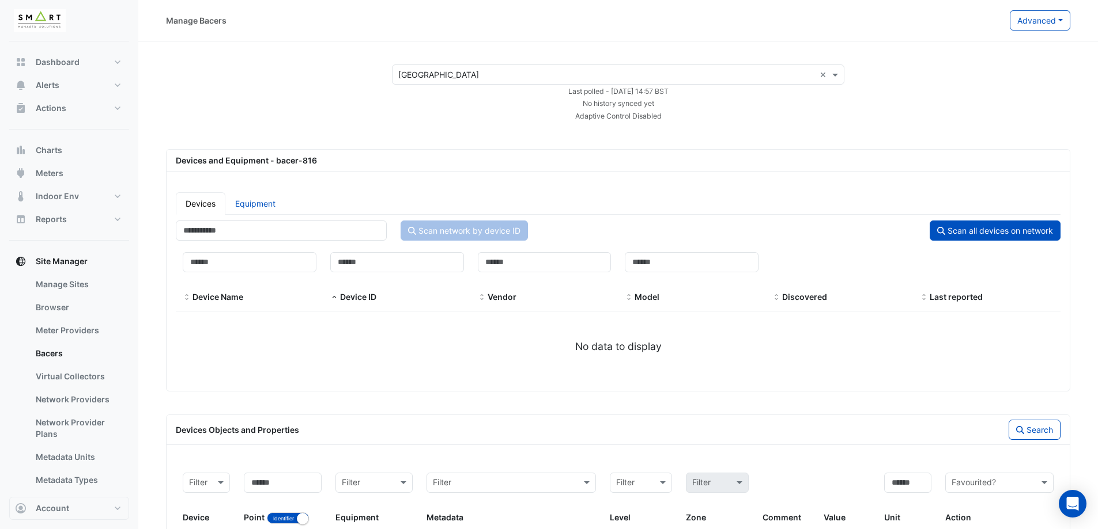
click at [658, 116] on small "Adaptive Control Disabled" at bounding box center [618, 116] width 86 height 9
click at [668, 116] on div "Adaptive Control Disabled" at bounding box center [618, 115] width 466 height 12
drag, startPoint x: 651, startPoint y: 116, endPoint x: 550, endPoint y: 92, distance: 103.8
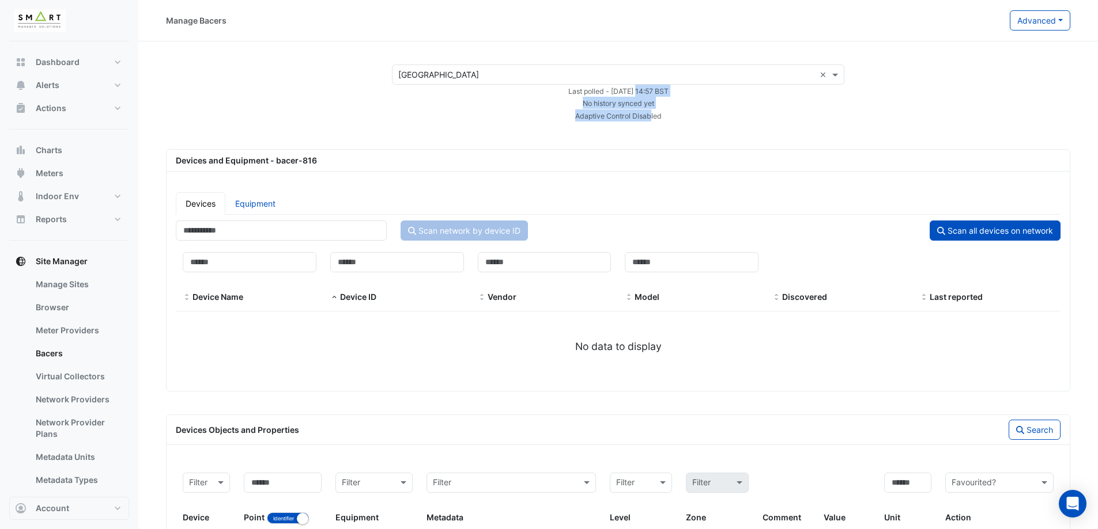
click at [550, 92] on form "Select a Site × Marble Arch Place × Last polled - [DATE] 14:57 BST No history s…" at bounding box center [618, 93] width 452 height 57
click at [674, 101] on div "No history synced yet" at bounding box center [618, 103] width 466 height 12
drag, startPoint x: 655, startPoint y: 112, endPoint x: 544, endPoint y: 89, distance: 113.6
click at [544, 89] on form "Select a Site × Marble Arch Place × Last polled - [DATE] 14:57 BST No history s…" at bounding box center [618, 93] width 452 height 57
click at [580, 107] on div "No history synced yet" at bounding box center [618, 103] width 466 height 12
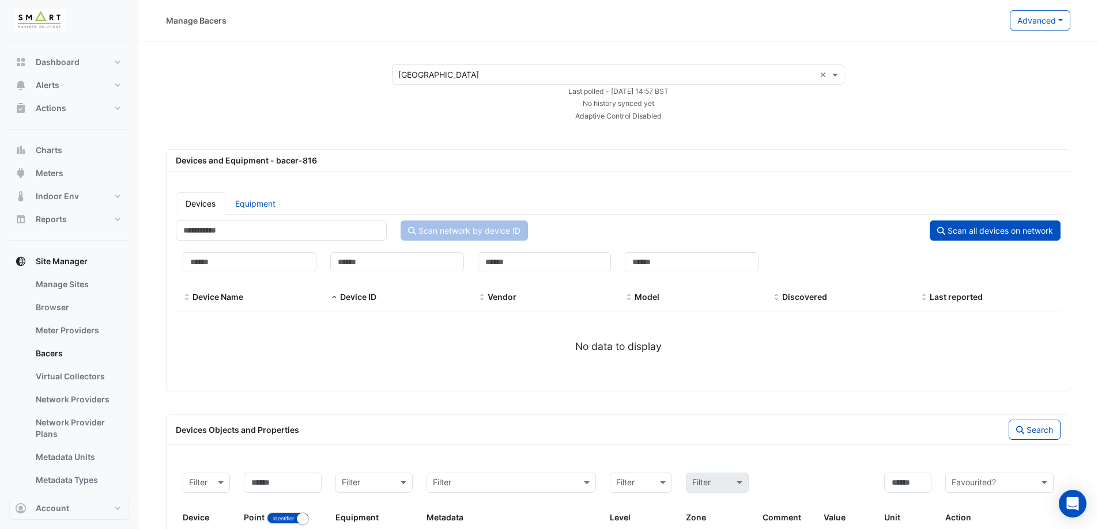
click at [433, 146] on app-bacers "Select a Site × Marble Arch Place × Last polled - [DATE] 14:57 BST No history s…" at bounding box center [618, 339] width 904 height 548
